Goal: Browse casually

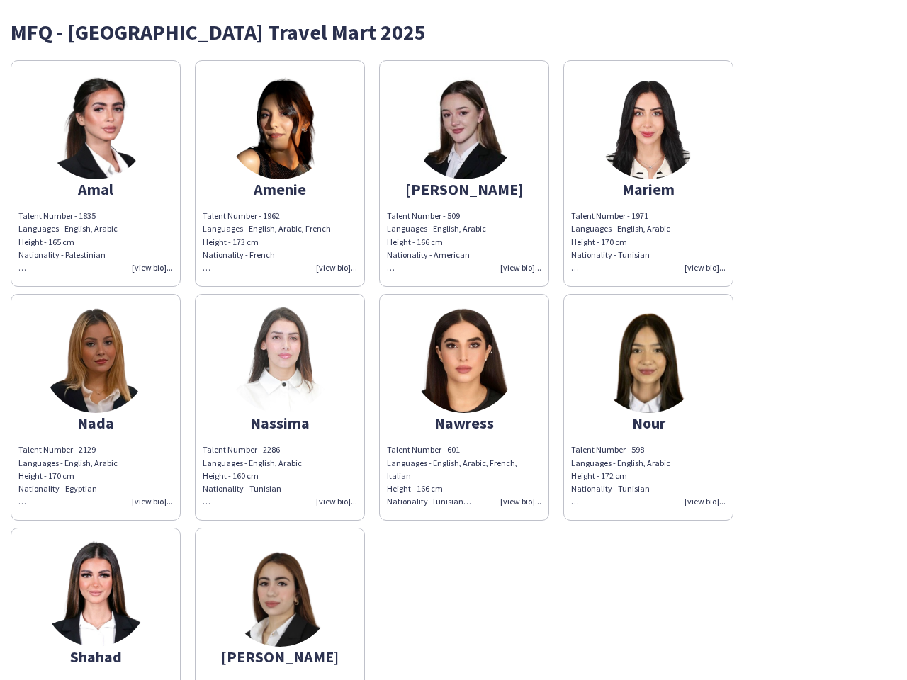
click at [454, 340] on img at bounding box center [464, 360] width 106 height 106
click at [96, 174] on img at bounding box center [96, 126] width 106 height 106
click at [280, 174] on img at bounding box center [280, 126] width 106 height 106
click at [464, 174] on img at bounding box center [464, 126] width 106 height 106
click at [648, 174] on img at bounding box center [648, 126] width 106 height 106
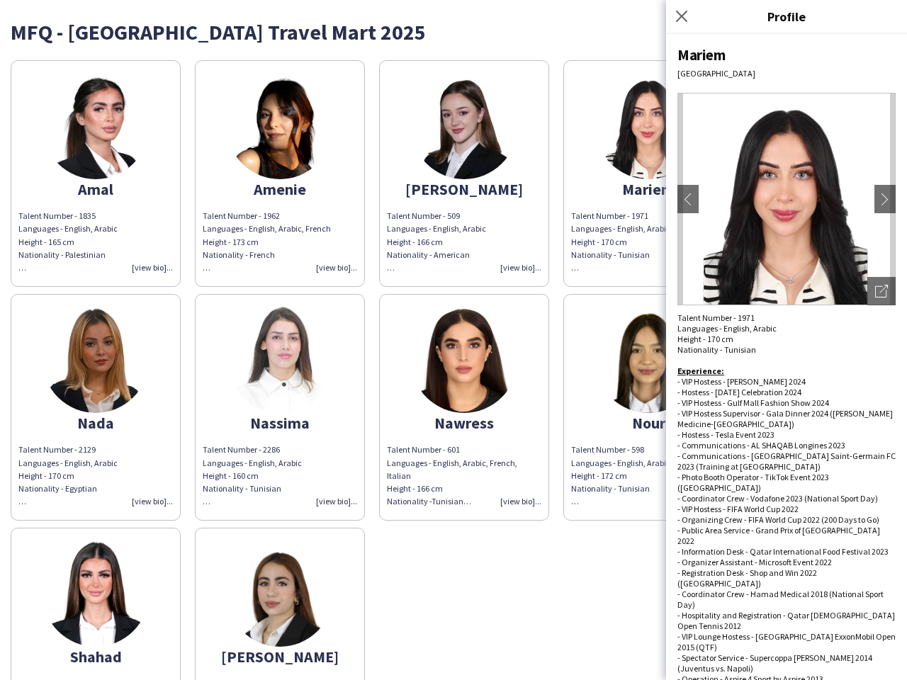
click at [96, 407] on img at bounding box center [96, 360] width 106 height 106
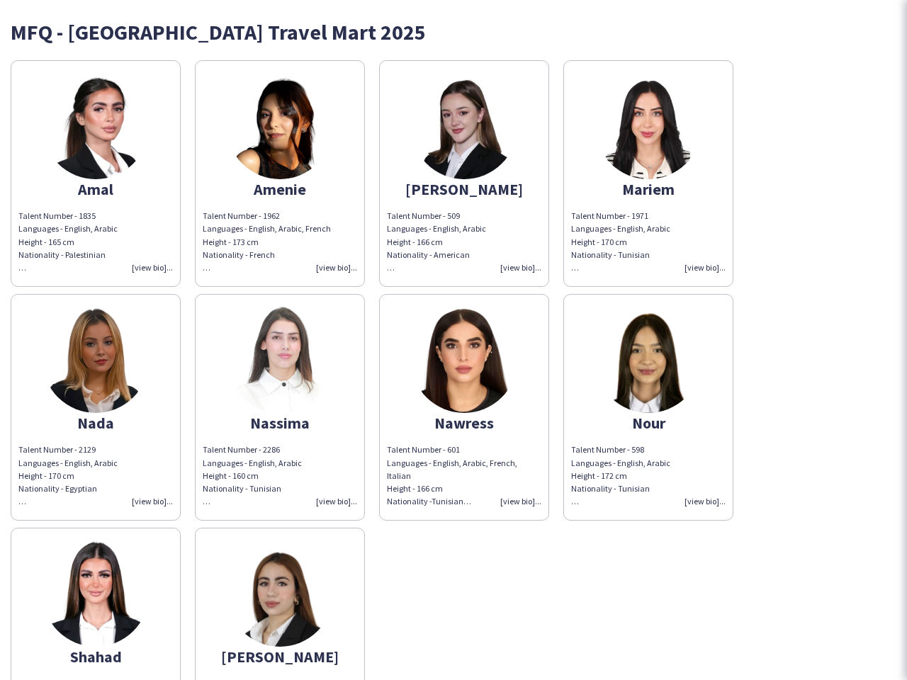
click at [280, 407] on img at bounding box center [280, 360] width 106 height 106
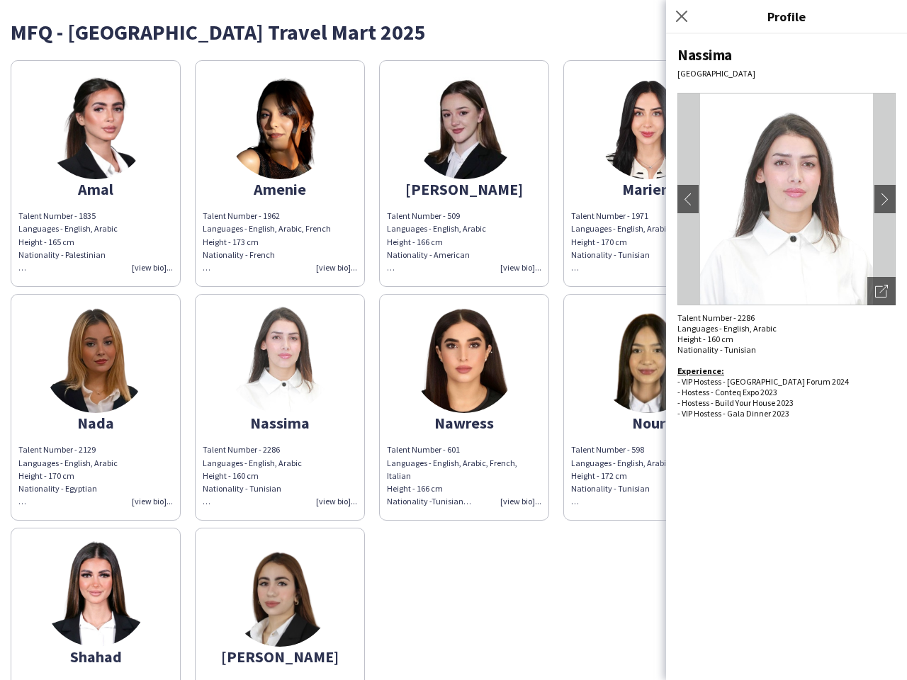
click at [464, 407] on img at bounding box center [464, 360] width 106 height 106
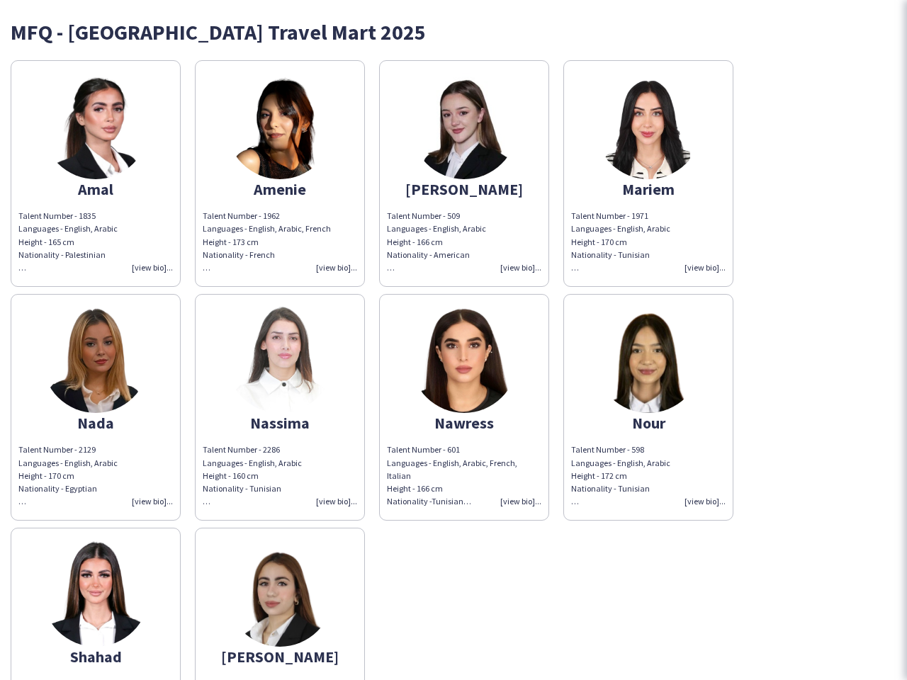
click at [648, 407] on img at bounding box center [648, 360] width 106 height 106
click at [96, 604] on img at bounding box center [96, 594] width 106 height 106
